Goal: Task Accomplishment & Management: Use online tool/utility

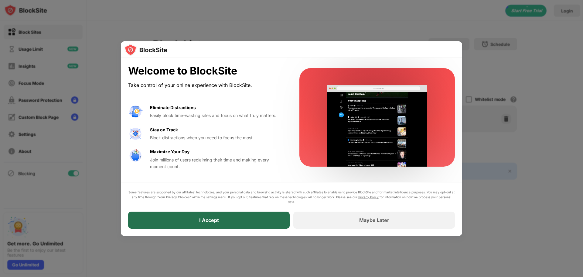
click at [231, 219] on div "I Accept" at bounding box center [209, 219] width 162 height 17
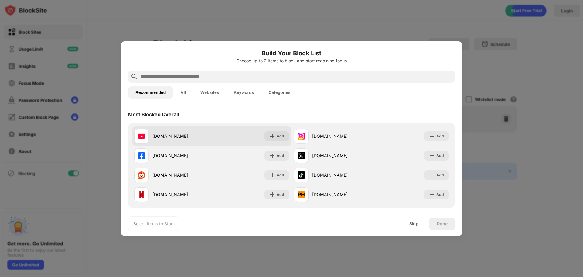
click at [192, 137] on div "[DOMAIN_NAME]" at bounding box center [181, 136] width 59 height 6
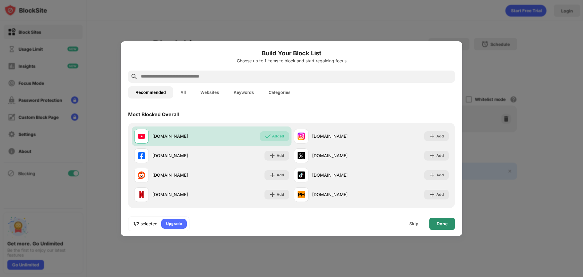
drag, startPoint x: 446, startPoint y: 221, endPoint x: 451, endPoint y: 226, distance: 6.9
click at [451, 226] on div "Done" at bounding box center [442, 223] width 26 height 12
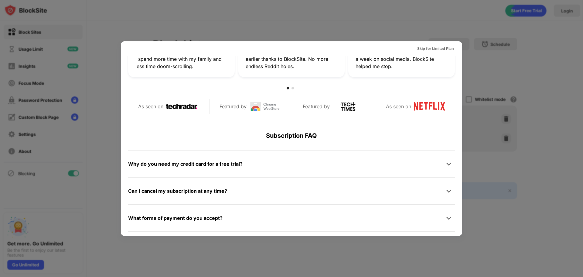
scroll to position [296, 0]
